Goal: Ask a question

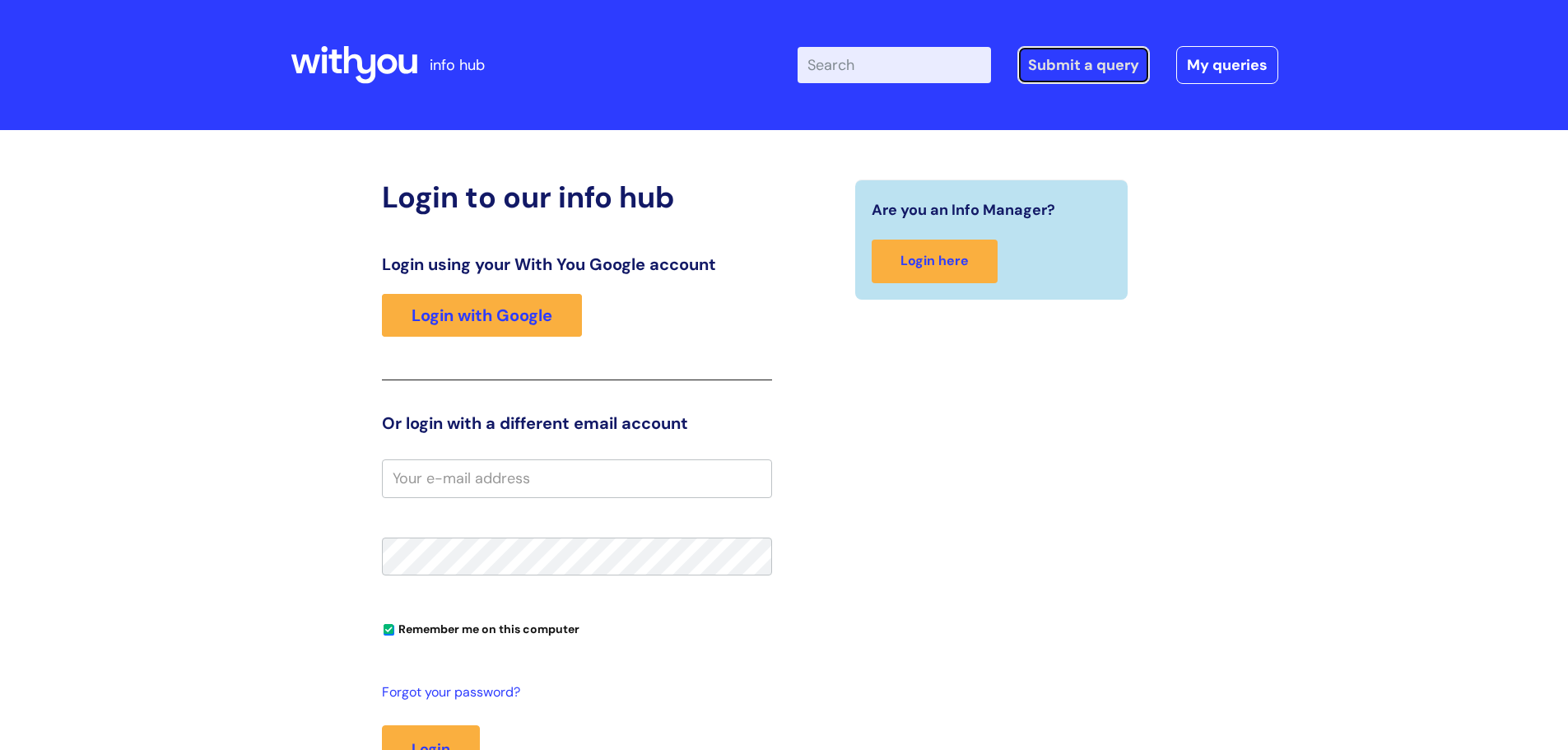
click at [1070, 64] on link "Submit a query" at bounding box center [1084, 65] width 133 height 38
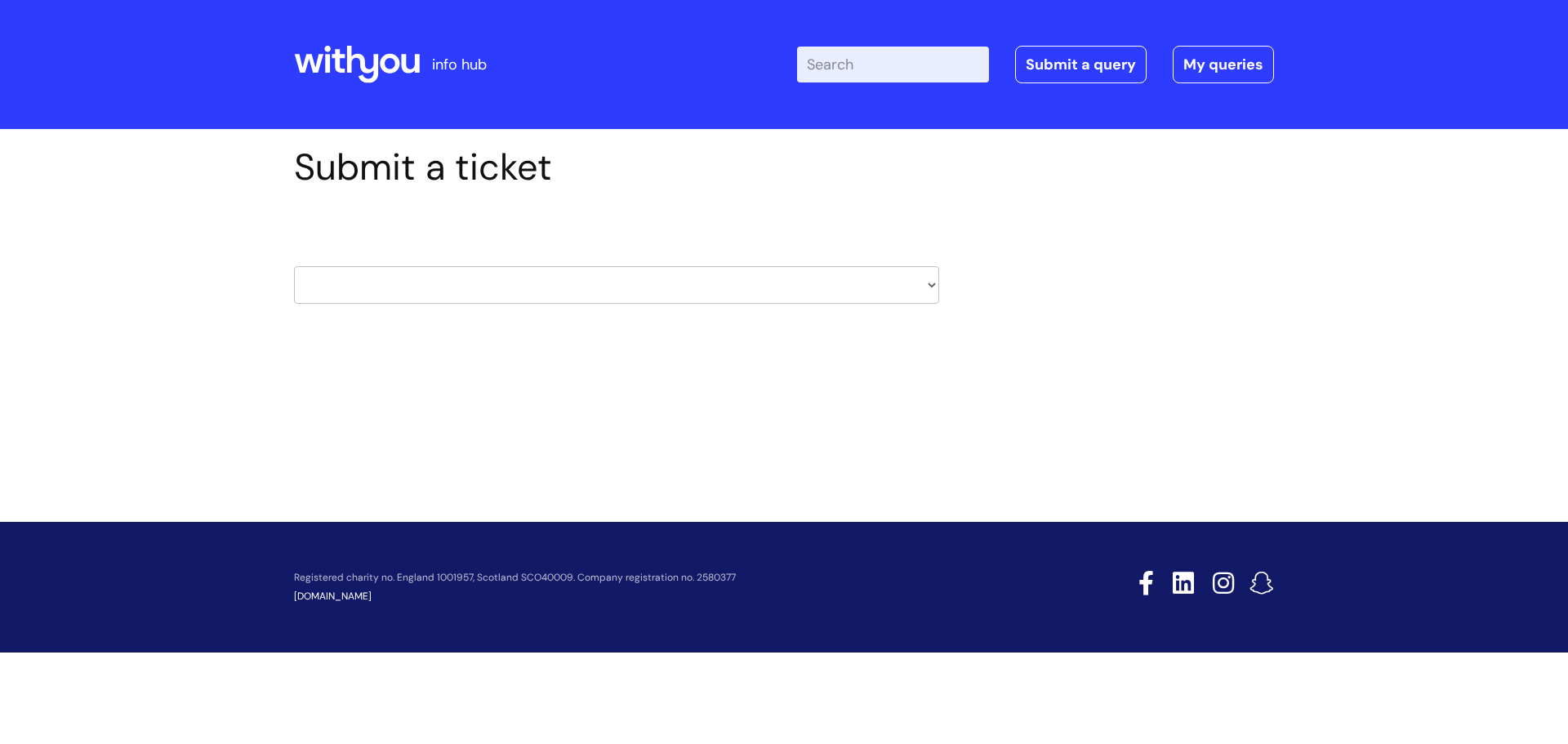
click at [926, 288] on select "HR / People IT and Support Clinical Drug Alerts Finance Accounts Data Support T…" at bounding box center [616, 285] width 645 height 38
select select "data_support_team"
click at [294, 266] on select "HR / People IT and Support Clinical Drug Alerts Finance Accounts Data Support T…" at bounding box center [616, 285] width 645 height 38
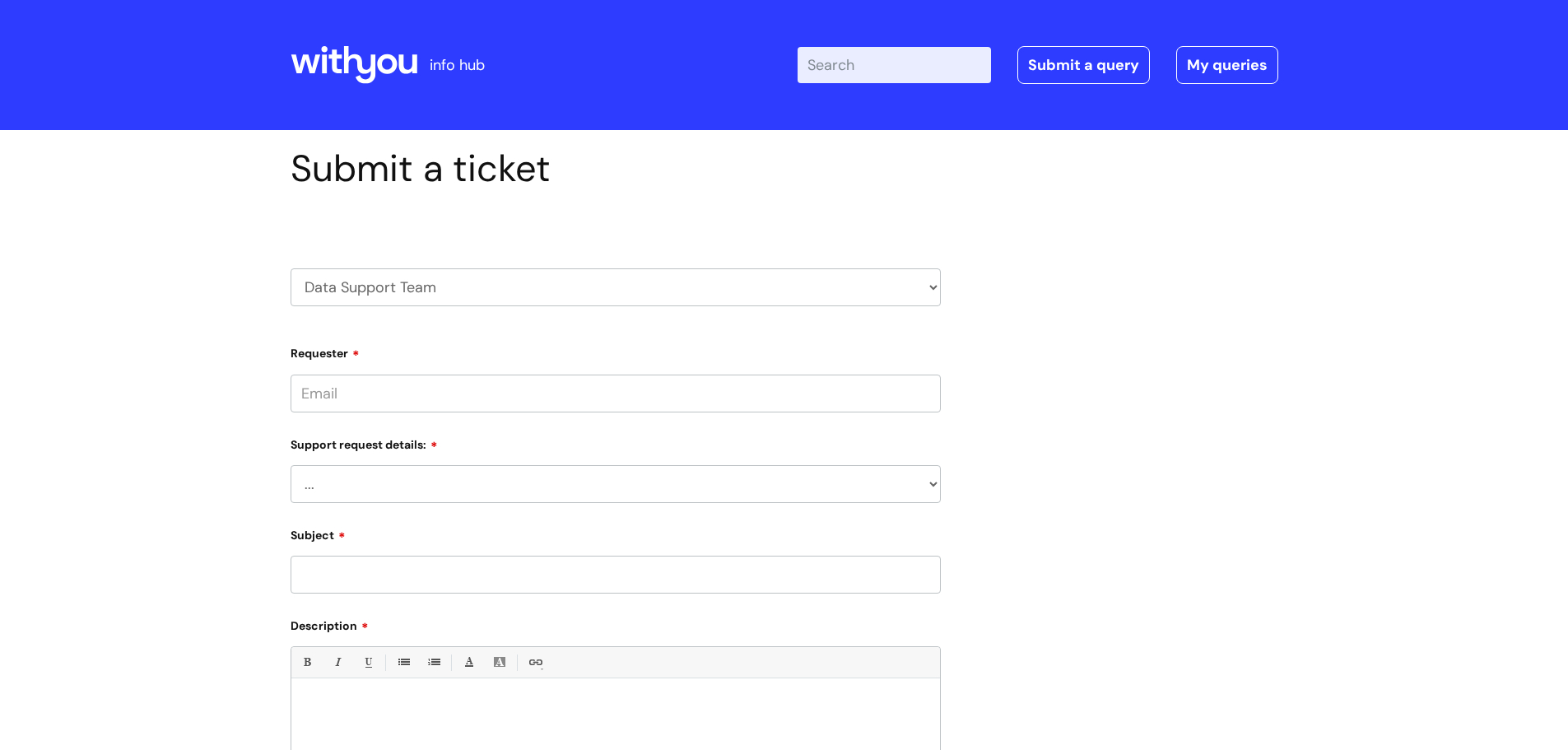
click at [928, 478] on select "... My enquiry relates to Nebula My enquiry relates to Halo My enquiry relates …" at bounding box center [615, 484] width 651 height 38
select select "My enquiry relates to Nebula"
click at [290, 465] on select "... My enquiry relates to Nebula My enquiry relates to Halo My enquiry relates …" at bounding box center [615, 484] width 651 height 38
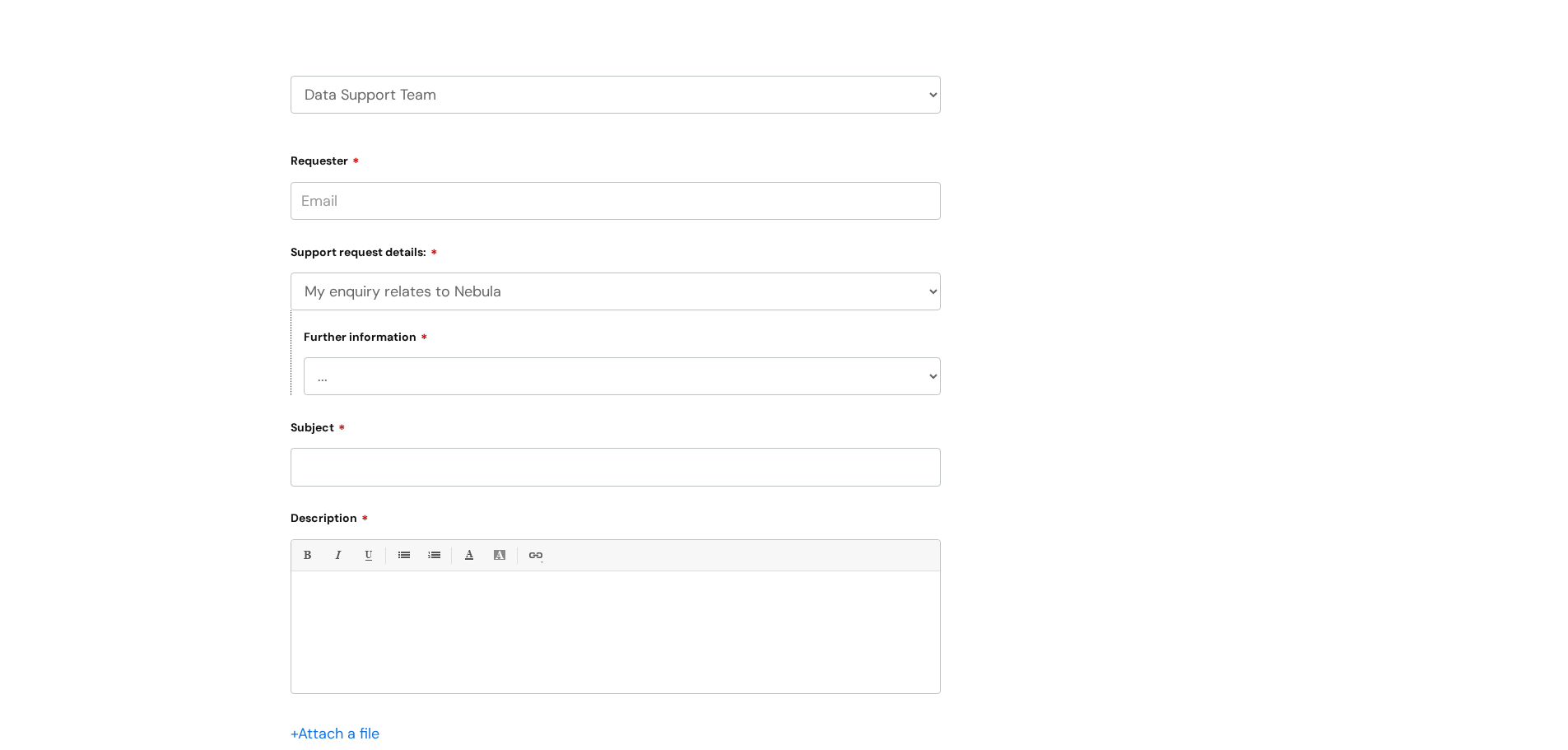
scroll to position [247, 0]
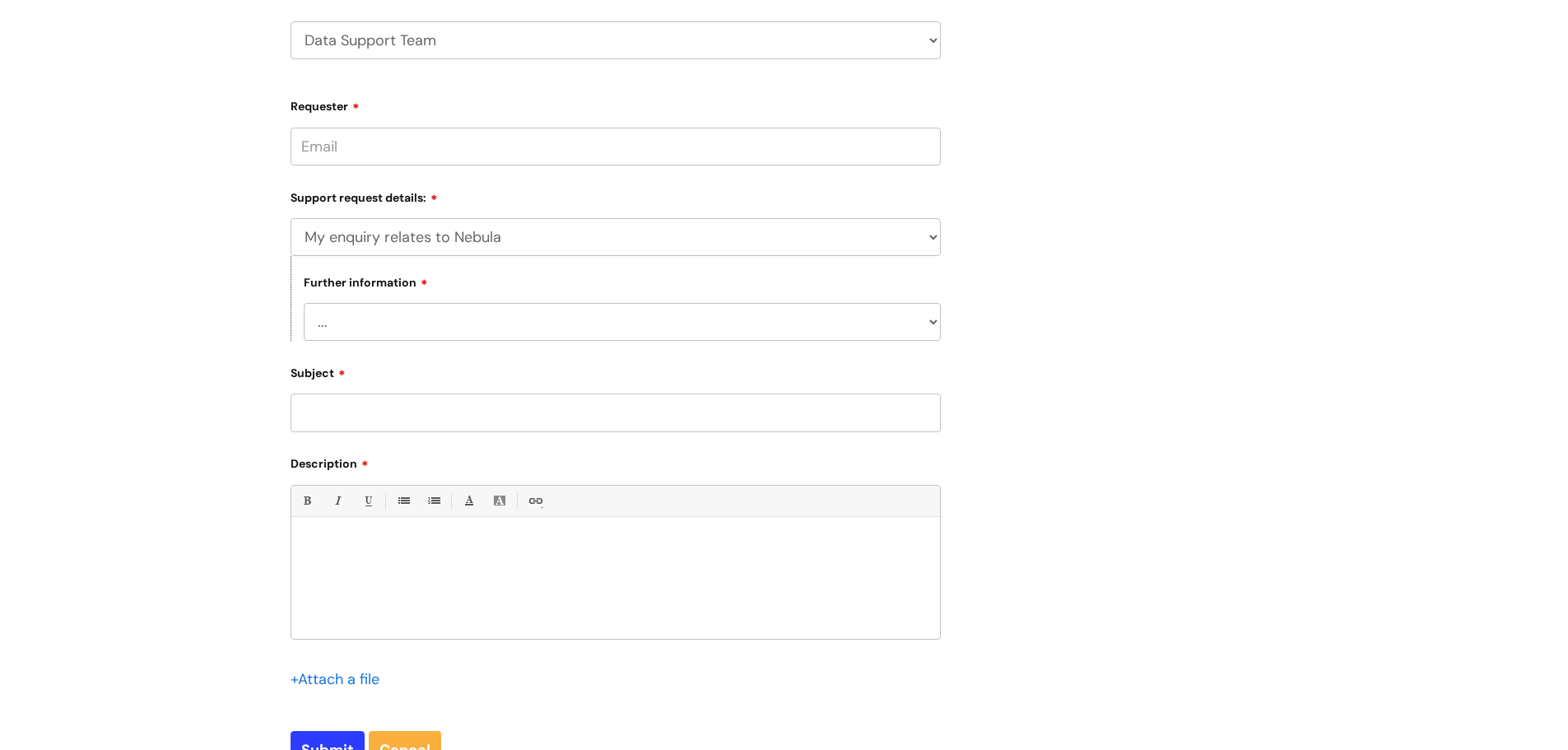
click at [932, 314] on select "... I need to delete an event I've got an issue or have found a fault I have an…" at bounding box center [623, 322] width 638 height 38
click at [114, 262] on div "Submit a ticket HR / People IT and Support Clinical Drug Alerts Finance Account…" at bounding box center [784, 374] width 1568 height 982
